Goal: Task Accomplishment & Management: Use online tool/utility

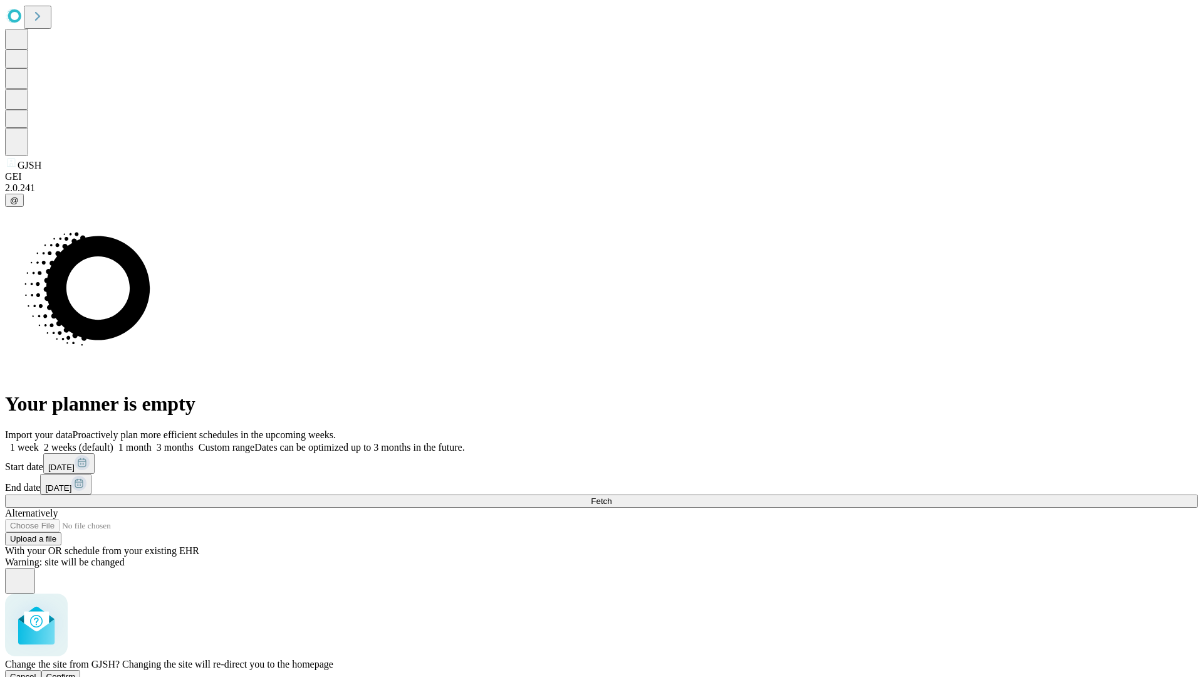
click at [76, 672] on span "Confirm" at bounding box center [60, 676] width 29 height 9
click at [113, 442] on label "2 weeks (default)" at bounding box center [76, 447] width 75 height 11
click at [611, 496] on span "Fetch" at bounding box center [601, 500] width 21 height 9
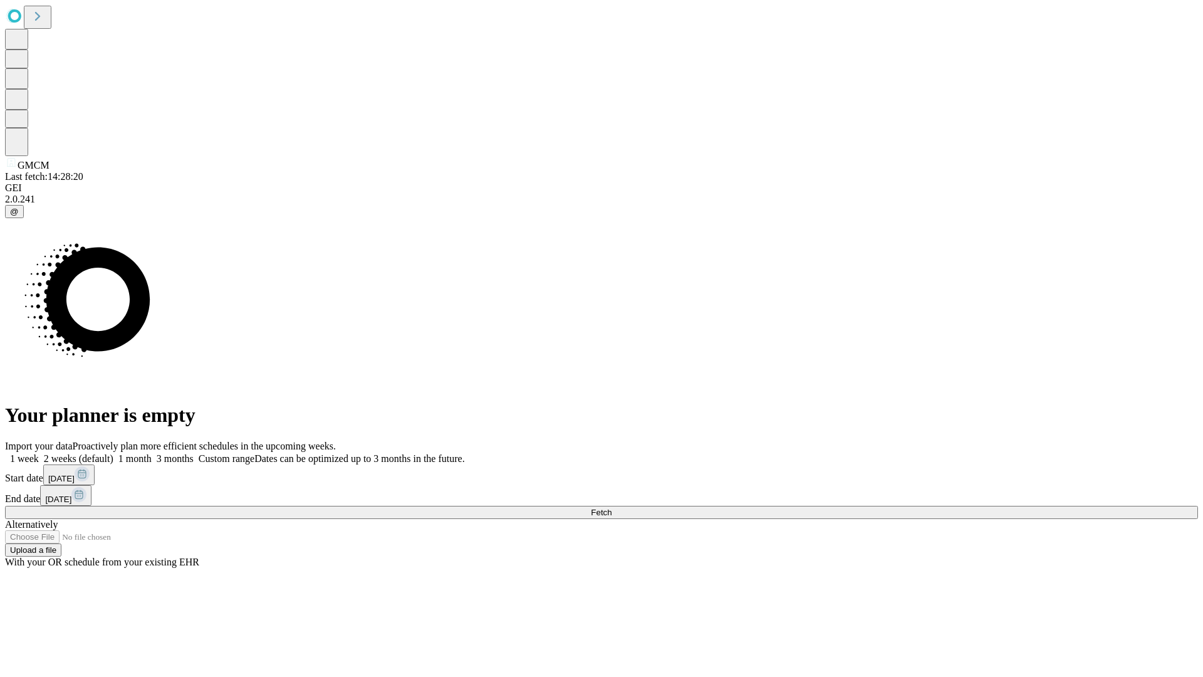
click at [113, 453] on label "2 weeks (default)" at bounding box center [76, 458] width 75 height 11
click at [611, 507] on span "Fetch" at bounding box center [601, 511] width 21 height 9
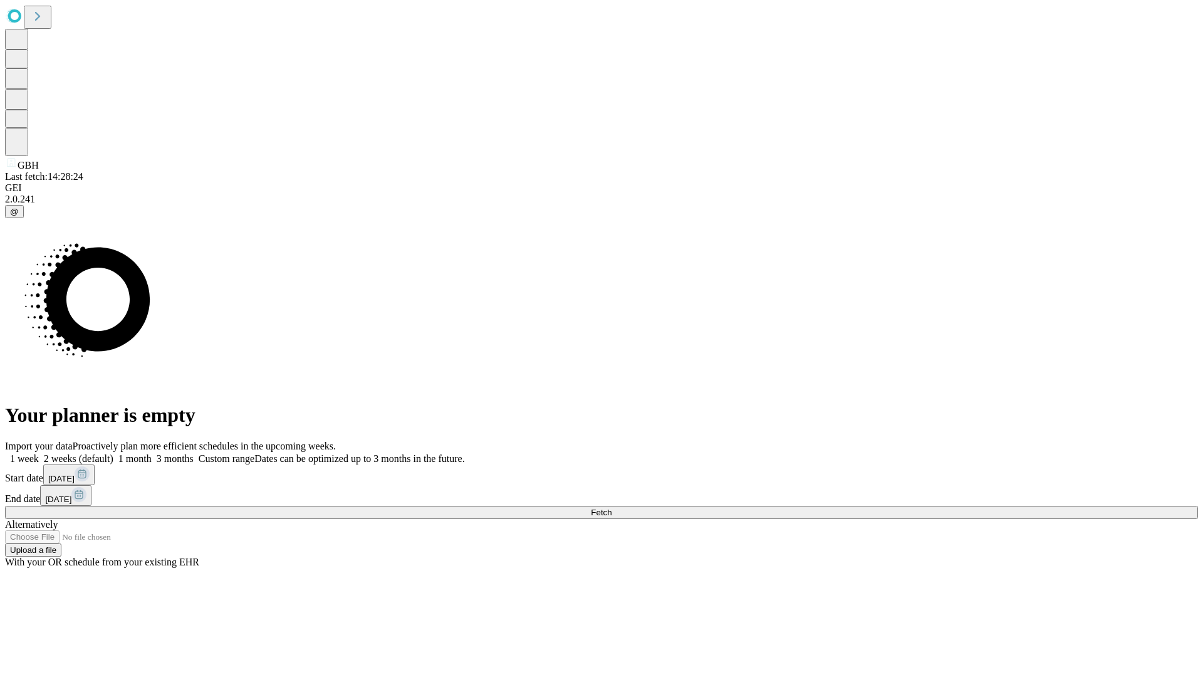
click at [113, 453] on label "2 weeks (default)" at bounding box center [76, 458] width 75 height 11
click at [611, 507] on span "Fetch" at bounding box center [601, 511] width 21 height 9
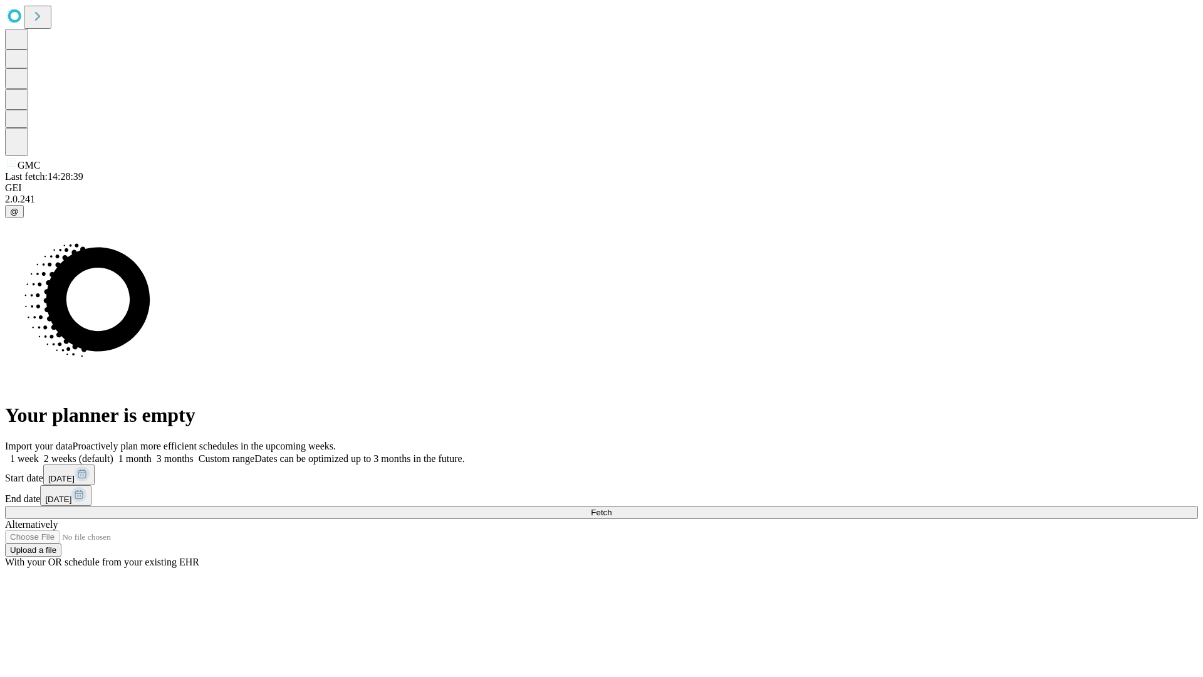
click at [113, 453] on label "2 weeks (default)" at bounding box center [76, 458] width 75 height 11
click at [611, 507] on span "Fetch" at bounding box center [601, 511] width 21 height 9
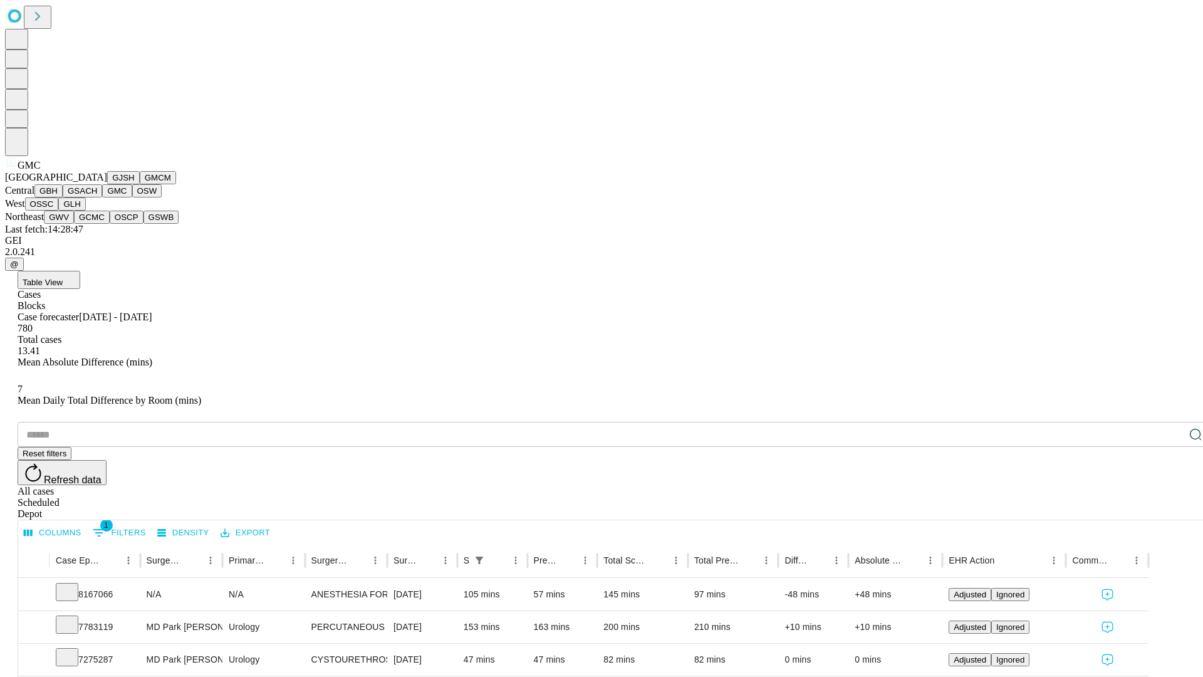
click at [132, 197] on button "OSW" at bounding box center [147, 190] width 30 height 13
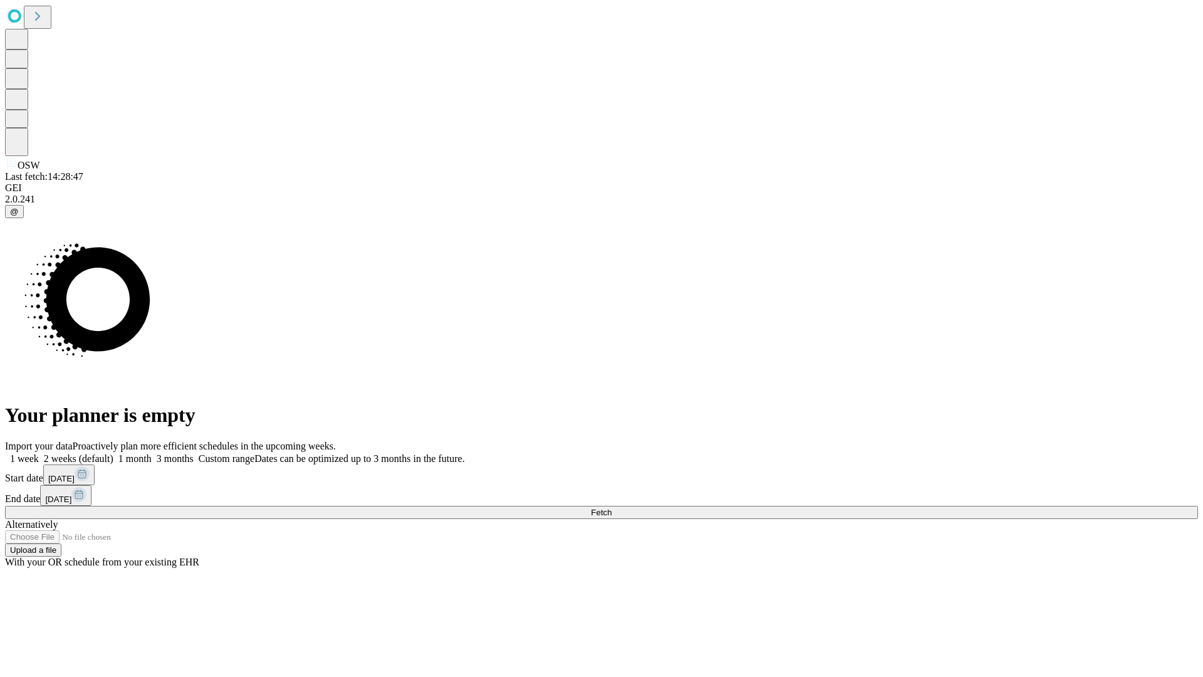
click at [113, 453] on label "2 weeks (default)" at bounding box center [76, 458] width 75 height 11
click at [611, 507] on span "Fetch" at bounding box center [601, 511] width 21 height 9
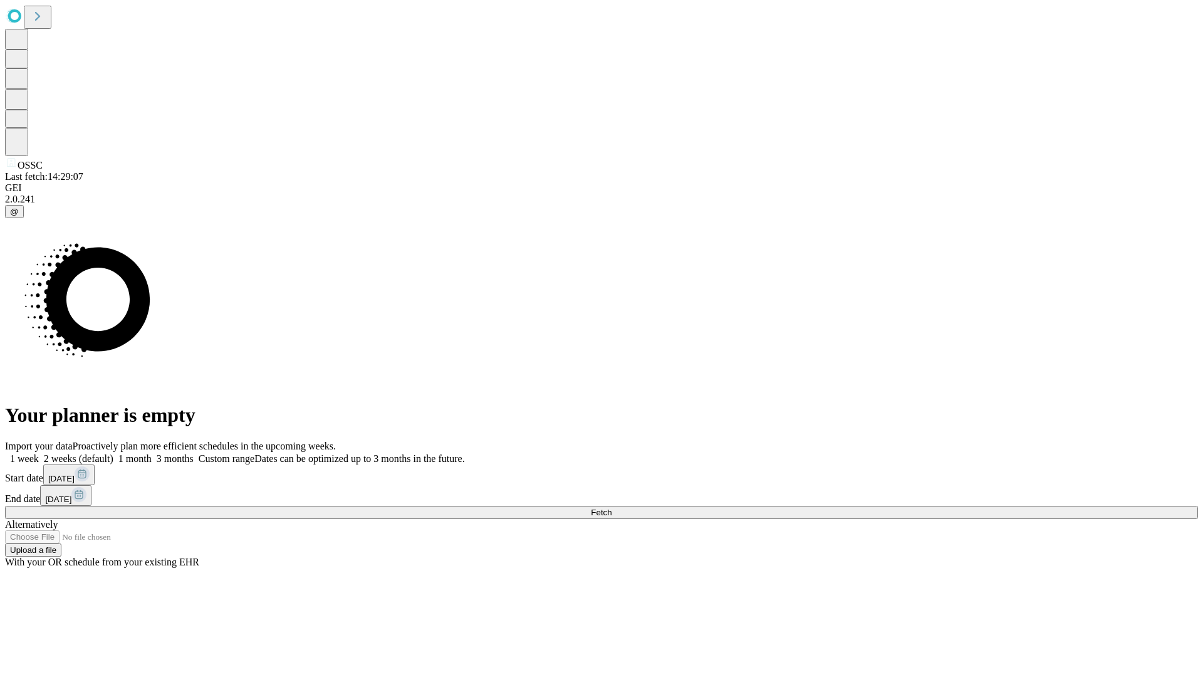
click at [113, 453] on label "2 weeks (default)" at bounding box center [76, 458] width 75 height 11
click at [611, 507] on span "Fetch" at bounding box center [601, 511] width 21 height 9
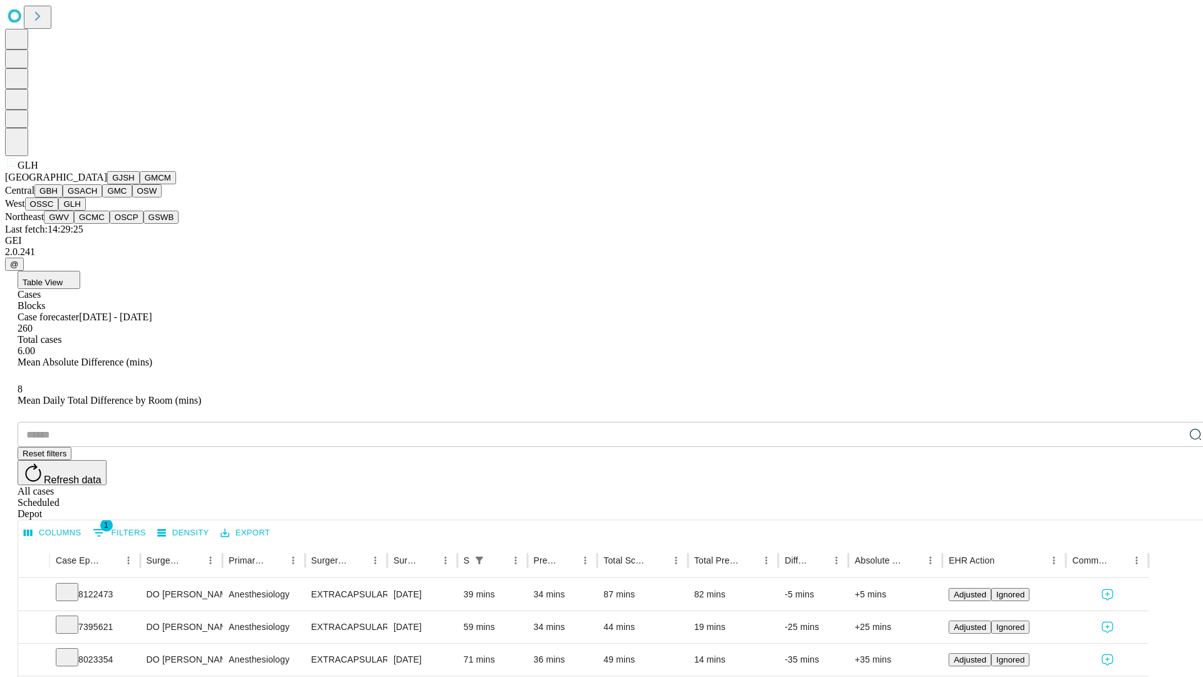
click at [74, 224] on button "GWV" at bounding box center [59, 216] width 30 height 13
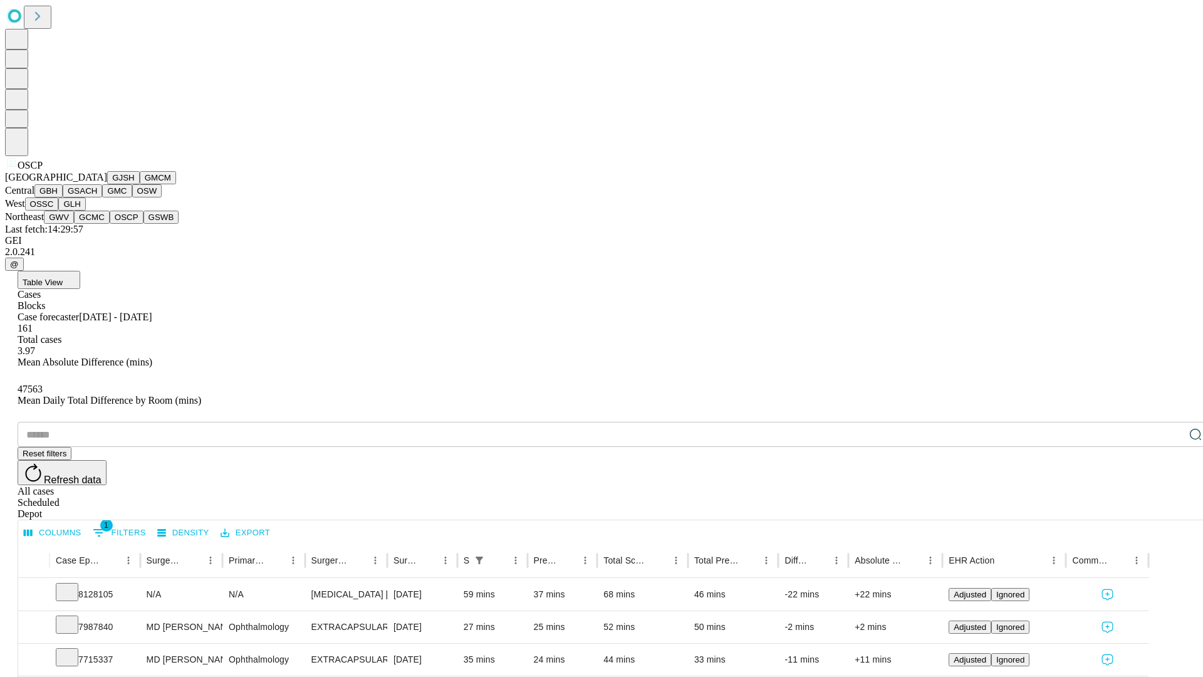
click at [143, 224] on button "GSWB" at bounding box center [161, 216] width 36 height 13
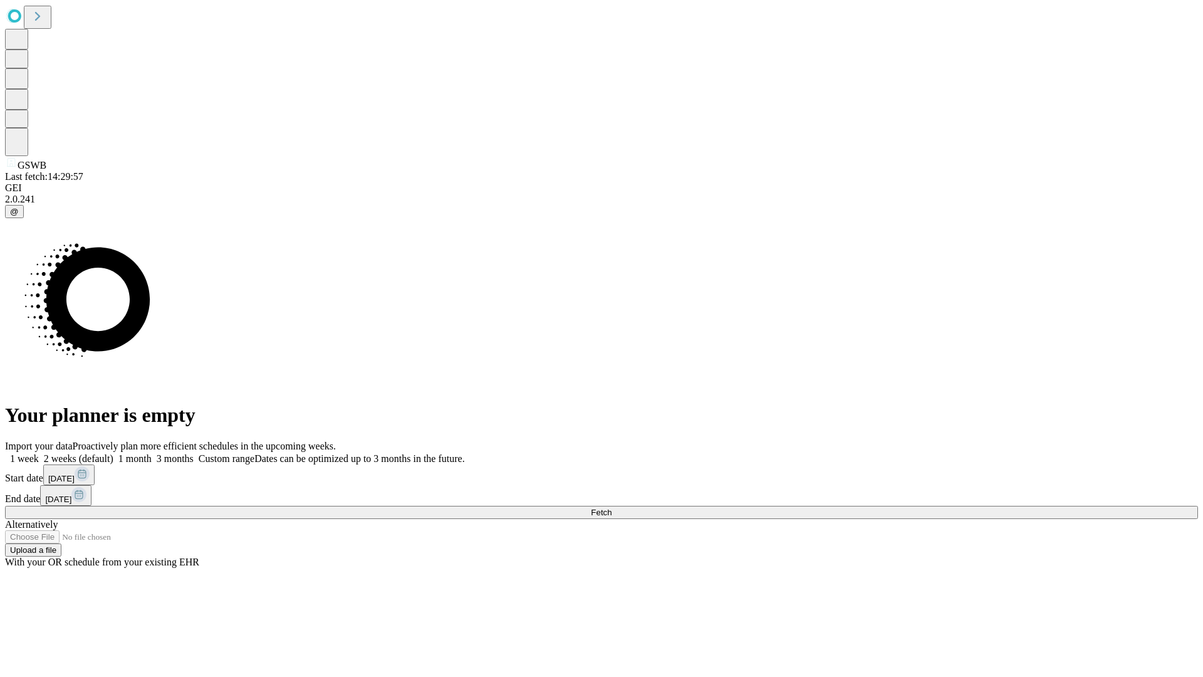
click at [113, 453] on label "2 weeks (default)" at bounding box center [76, 458] width 75 height 11
click at [611, 507] on span "Fetch" at bounding box center [601, 511] width 21 height 9
